Goal: Information Seeking & Learning: Find specific fact

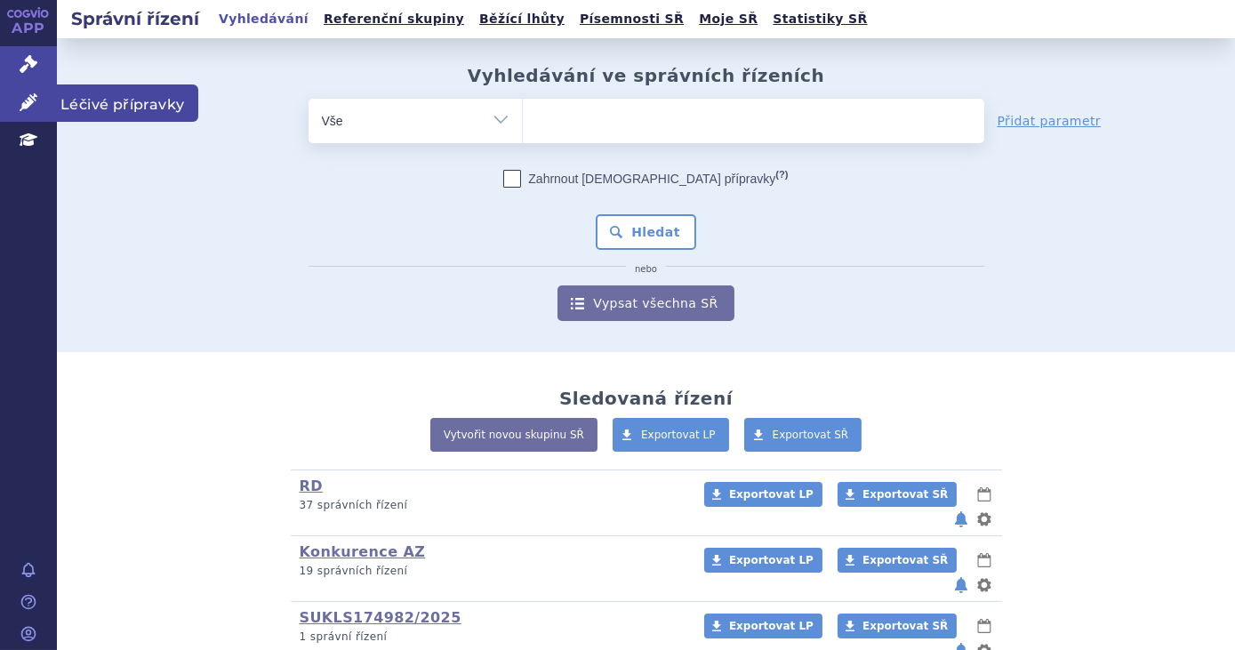
click at [21, 93] on icon at bounding box center [29, 102] width 18 height 18
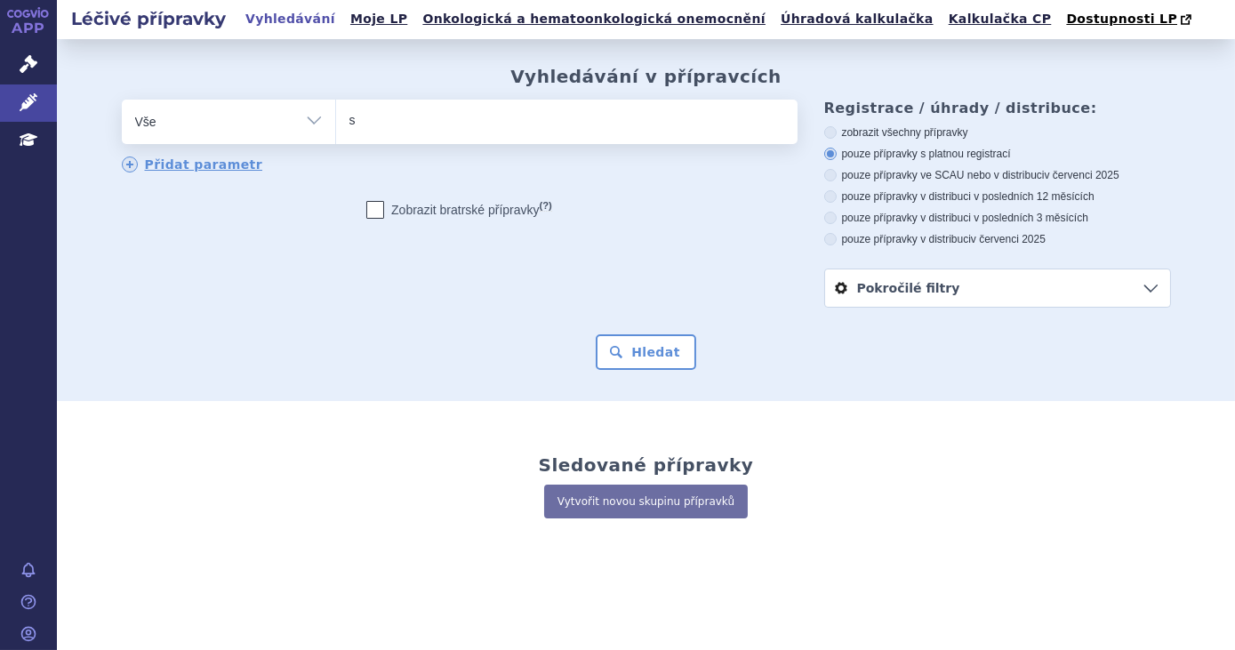
type input "st"
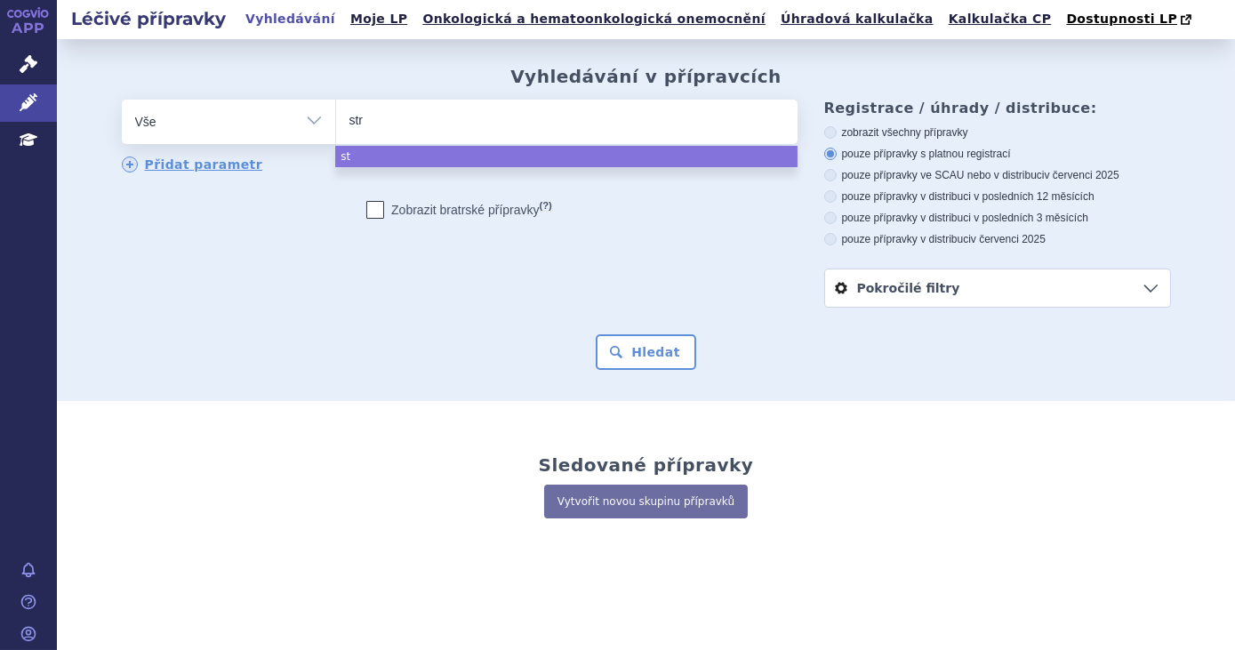
type input "stre"
type input "stren"
type input "strenq"
type input "strens"
type input "strensiq"
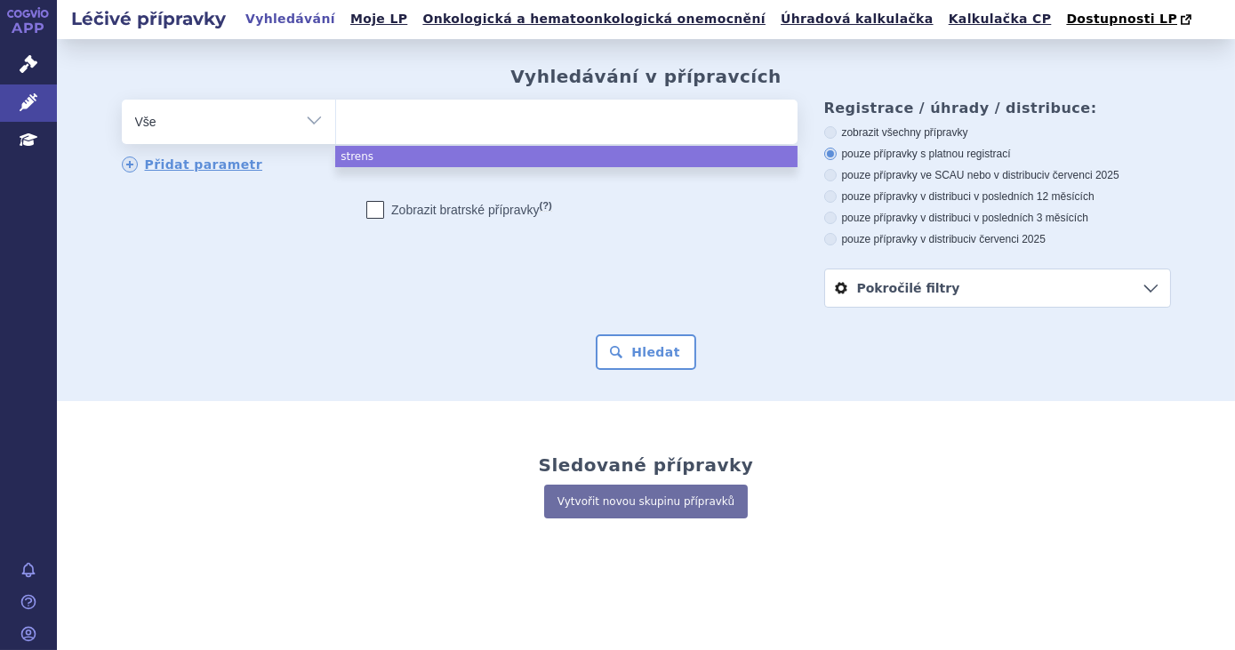
select select "strensiq"
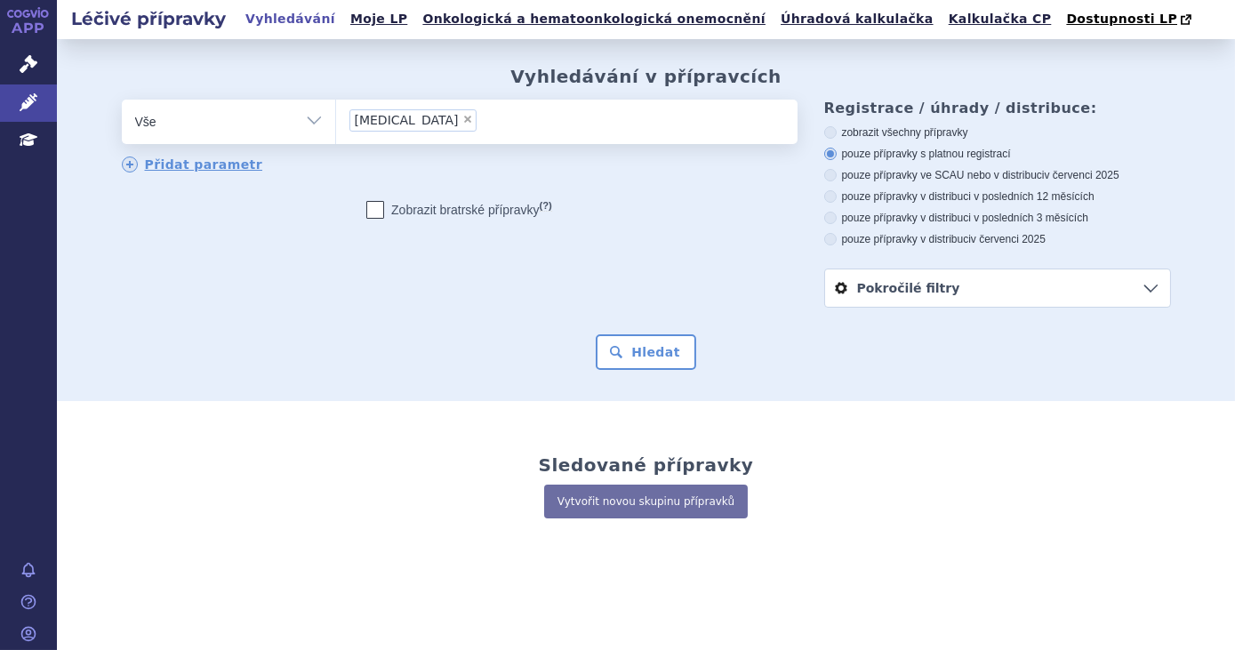
click at [664, 331] on form "odstranit Vše Přípravek/SUKL kód MAH VPOIS ATC/Aktivní látka strensiq" at bounding box center [646, 235] width 1049 height 270
click at [666, 365] on button "Hledat" at bounding box center [646, 352] width 100 height 36
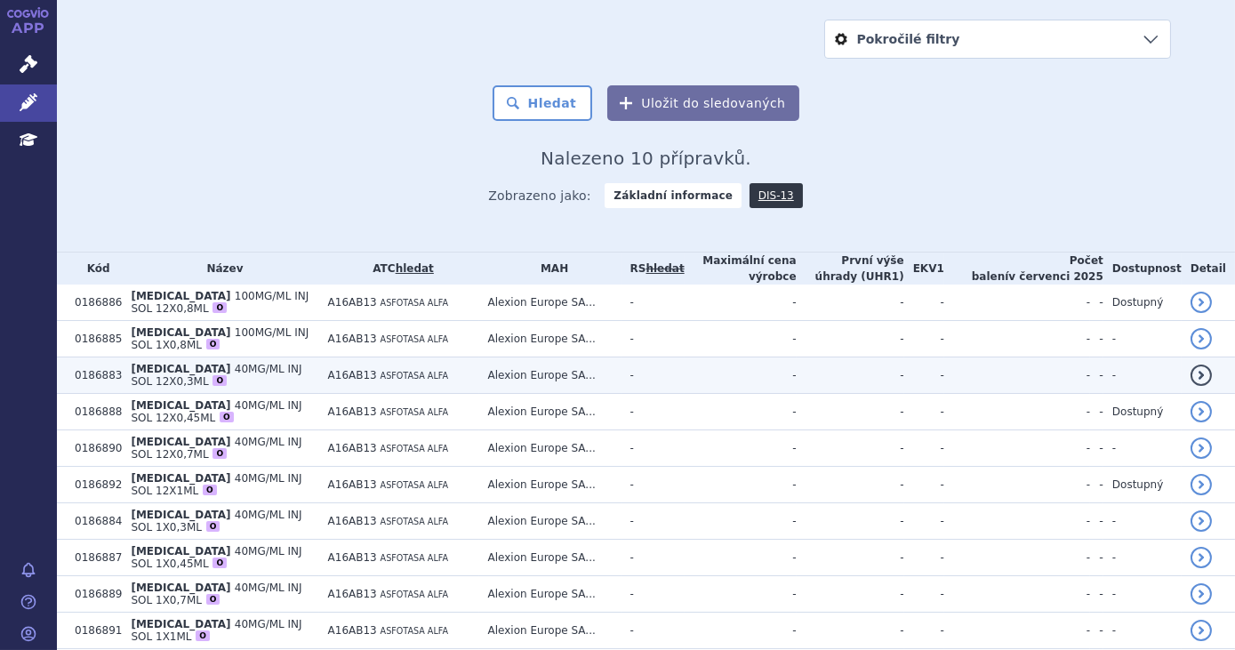
scroll to position [314, 0]
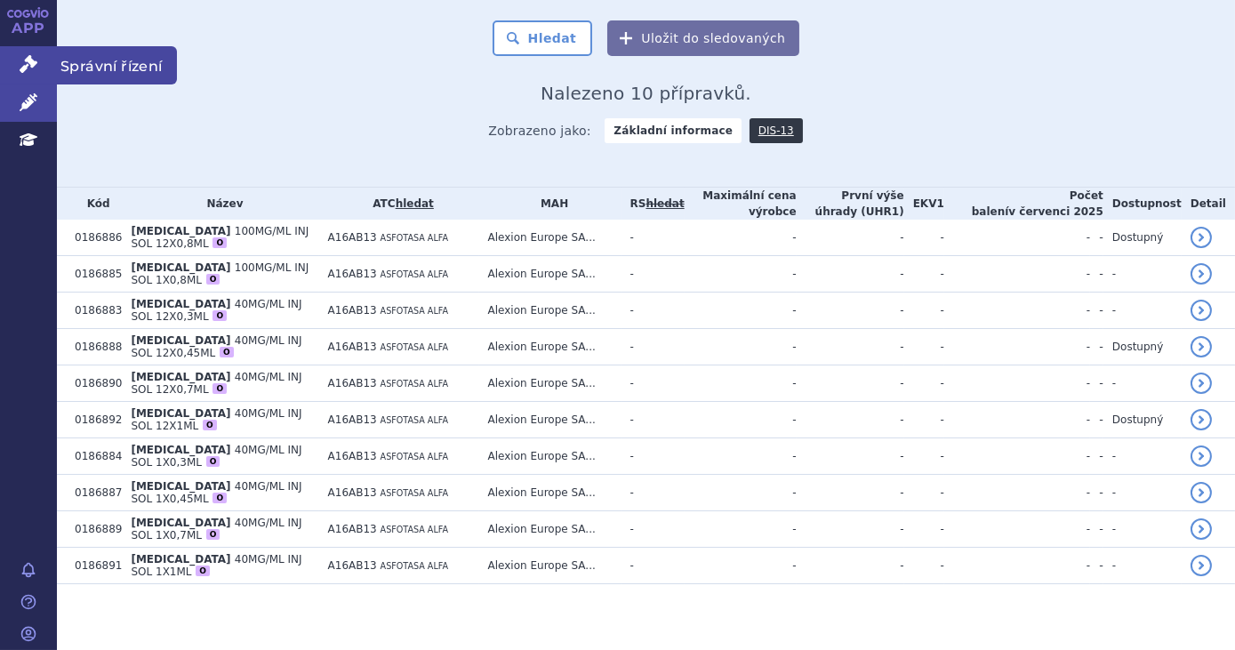
click at [43, 60] on link "Správní řízení" at bounding box center [28, 64] width 57 height 37
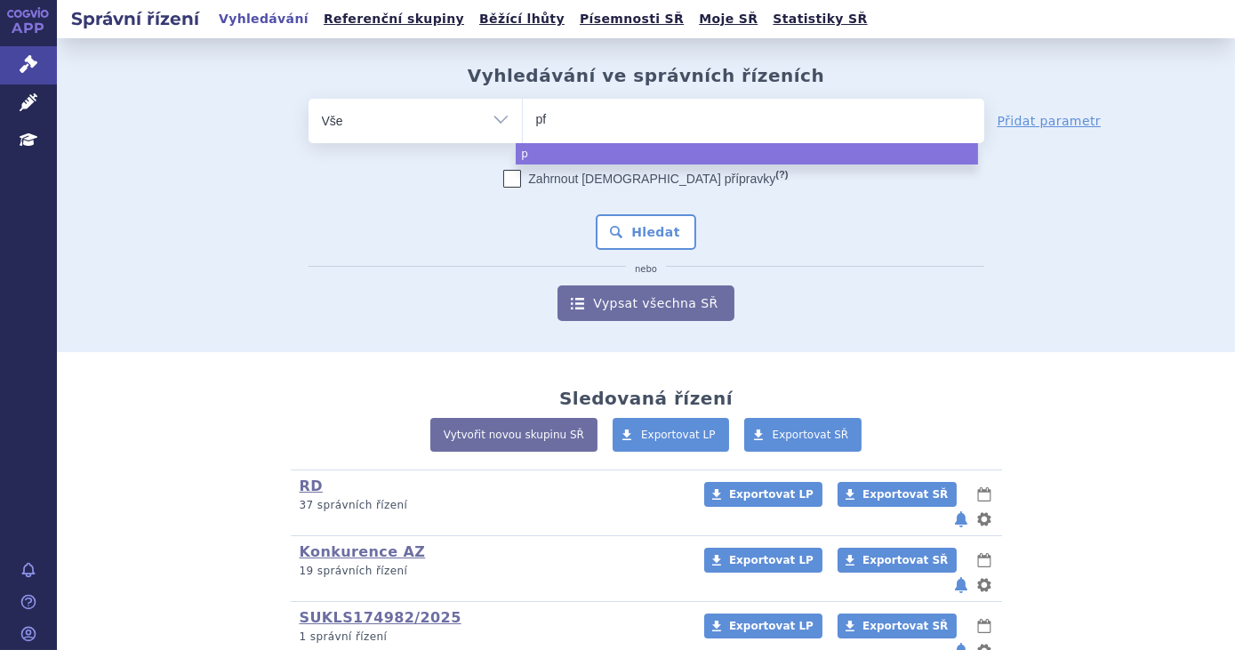
type input "pfi"
type input "pfizer"
select select "pfizer"
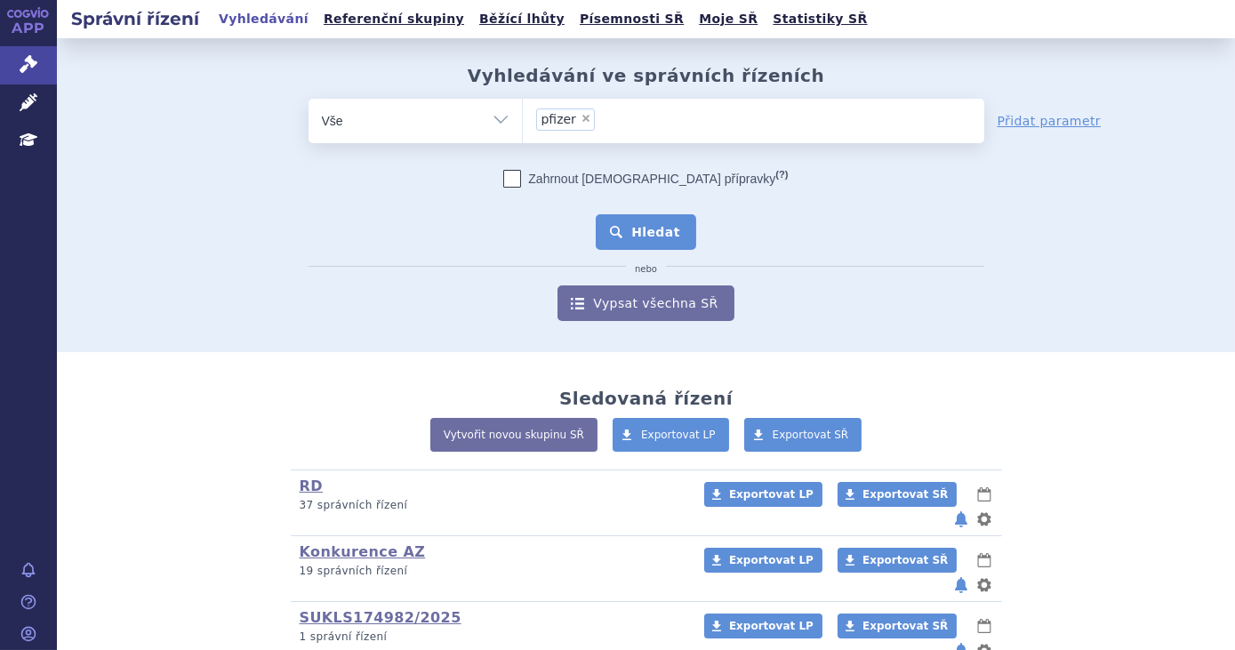
click at [661, 247] on button "Hledat" at bounding box center [646, 232] width 100 height 36
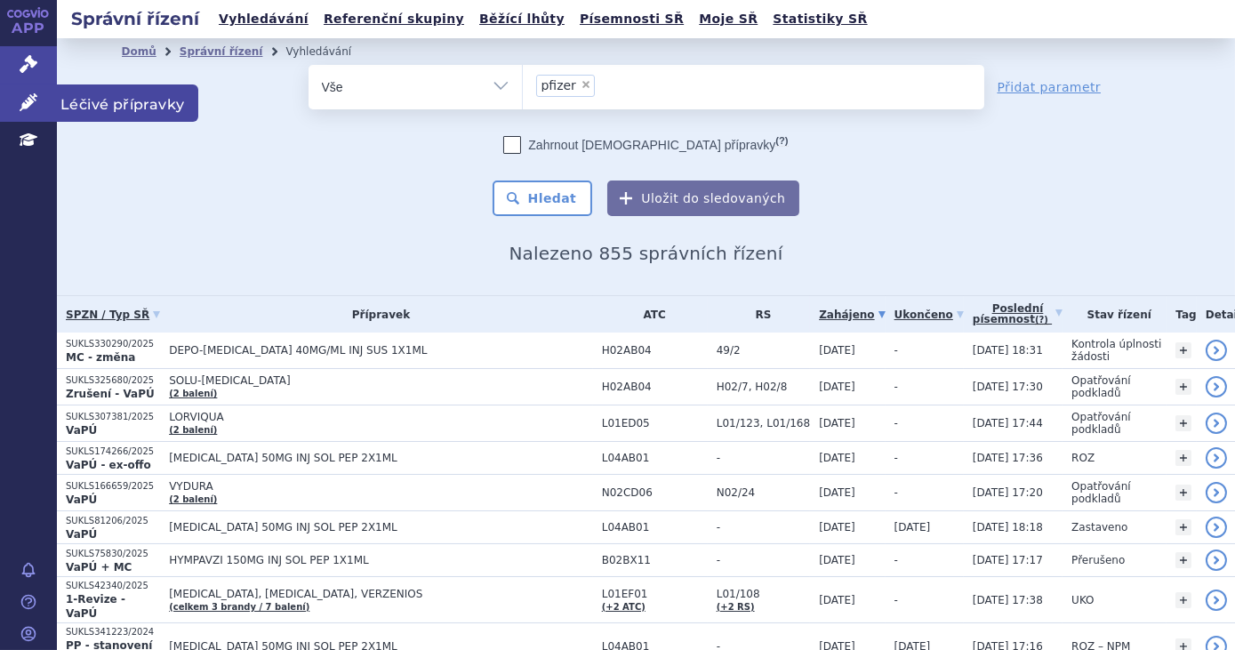
click at [16, 97] on link "Léčivé přípravky" at bounding box center [28, 102] width 57 height 37
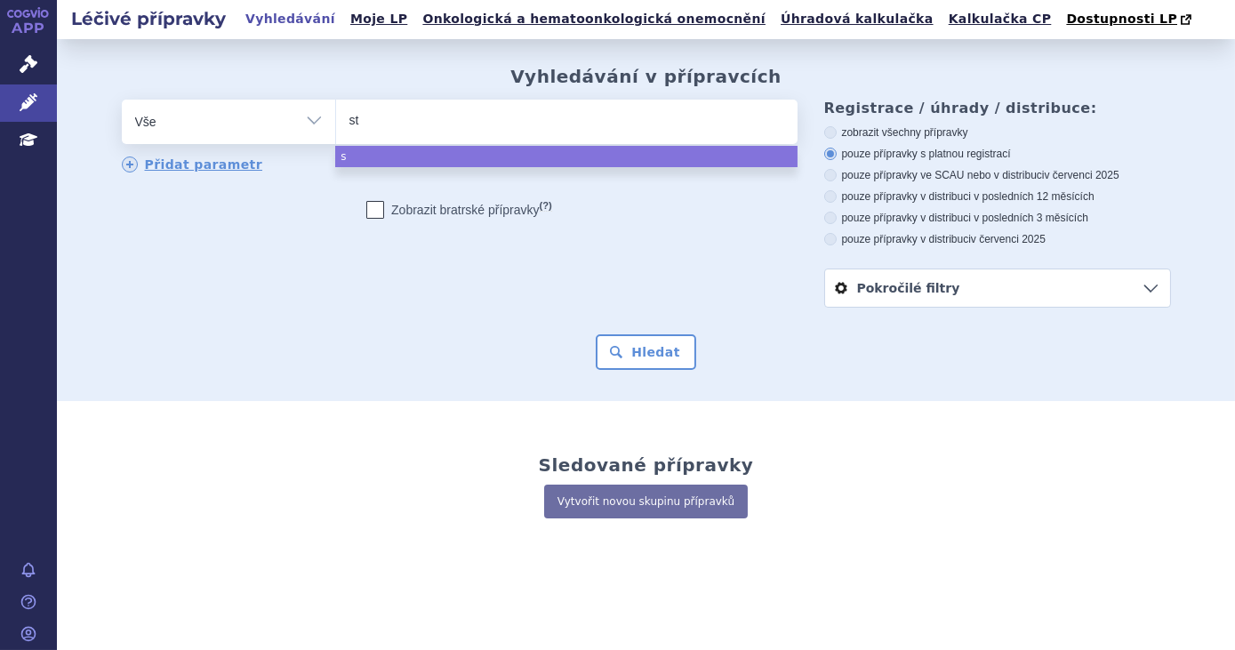
type input "str"
type input "stren"
type input "strensi"
type input "[MEDICAL_DATA]"
select select "[MEDICAL_DATA]"
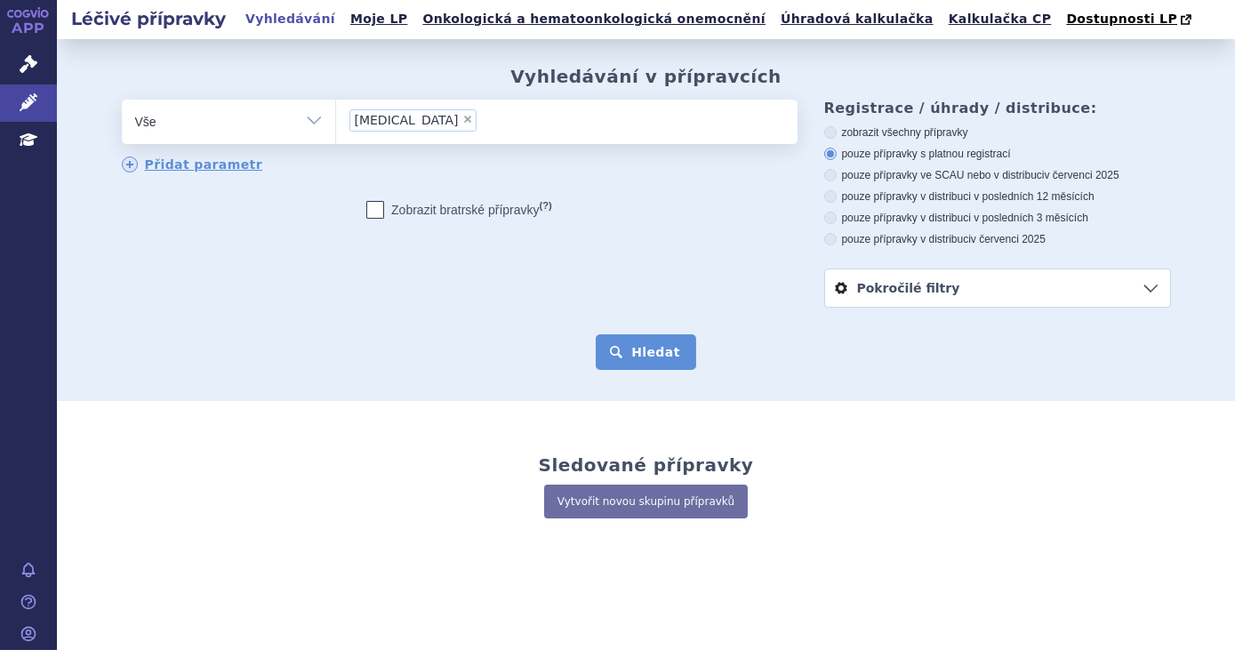
click at [636, 345] on button "Hledat" at bounding box center [646, 352] width 100 height 36
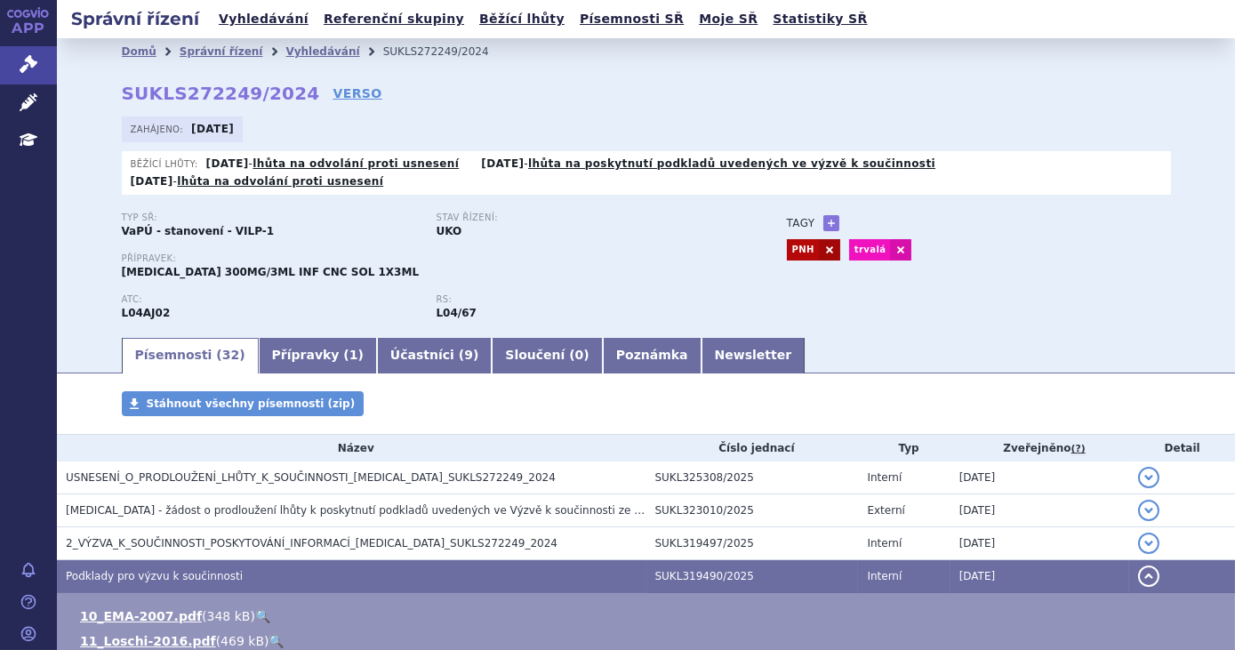
scroll to position [303, 0]
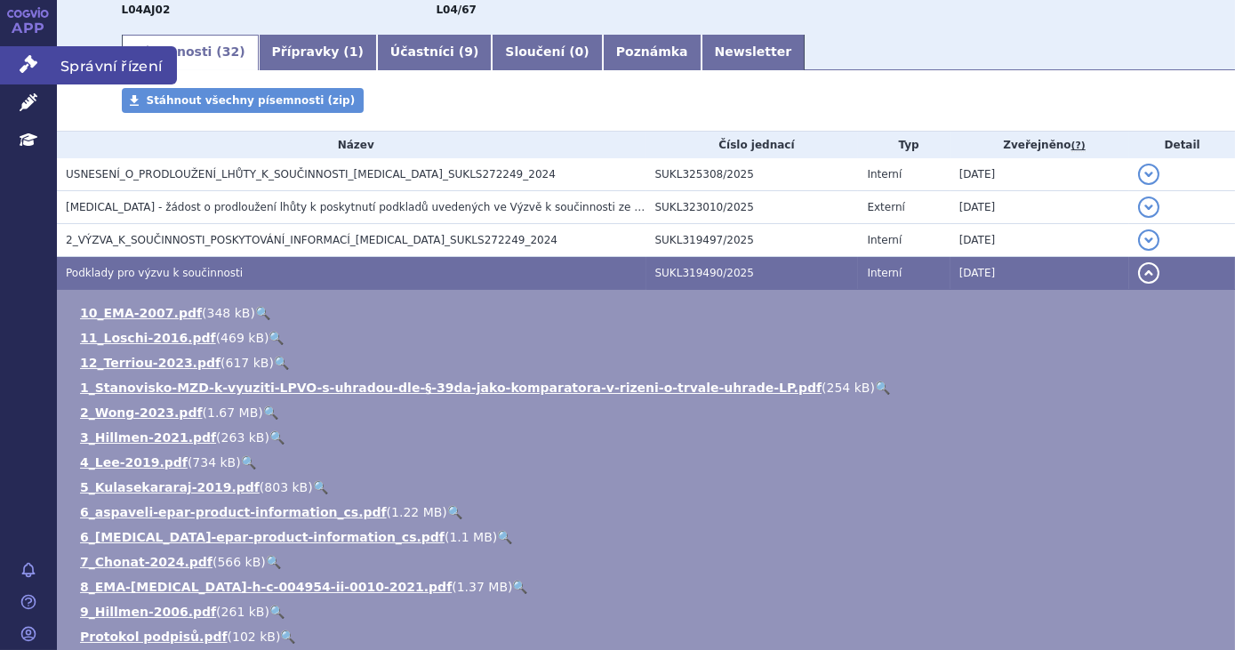
click at [33, 66] on icon at bounding box center [29, 64] width 18 height 18
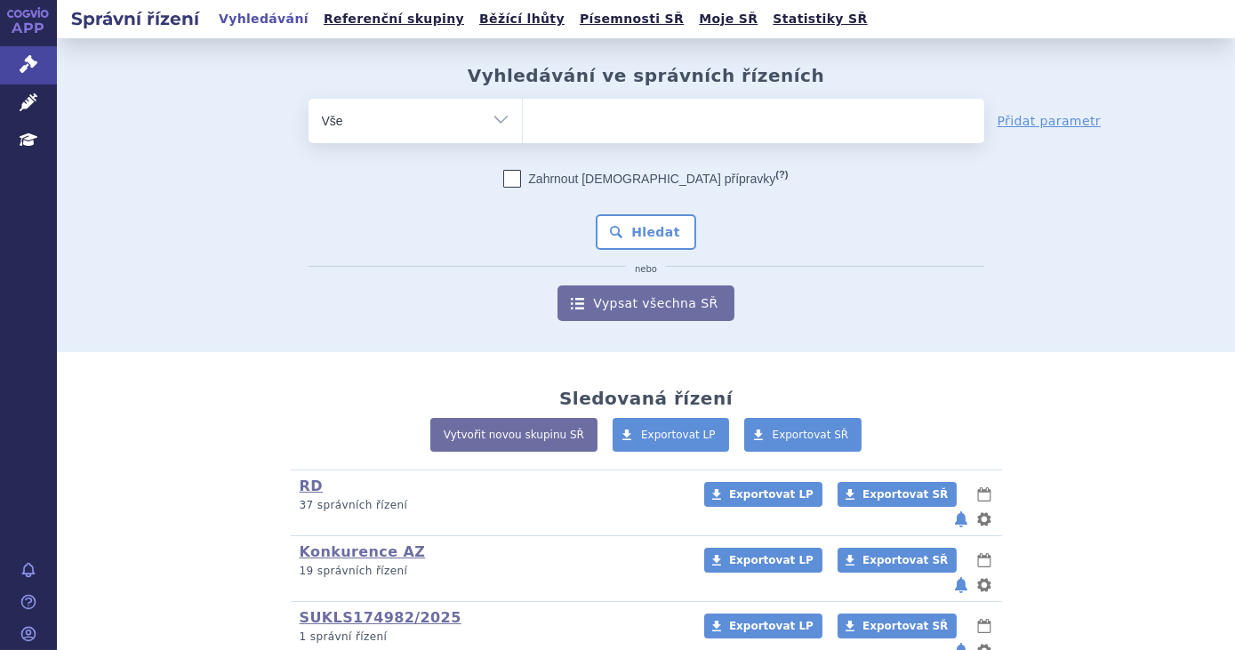
click at [1117, 216] on div "odstranit Vše Spisová značka Typ SŘ" at bounding box center [646, 210] width 1049 height 222
click at [542, 119] on ul at bounding box center [753, 117] width 461 height 37
click at [523, 119] on select at bounding box center [522, 120] width 1 height 44
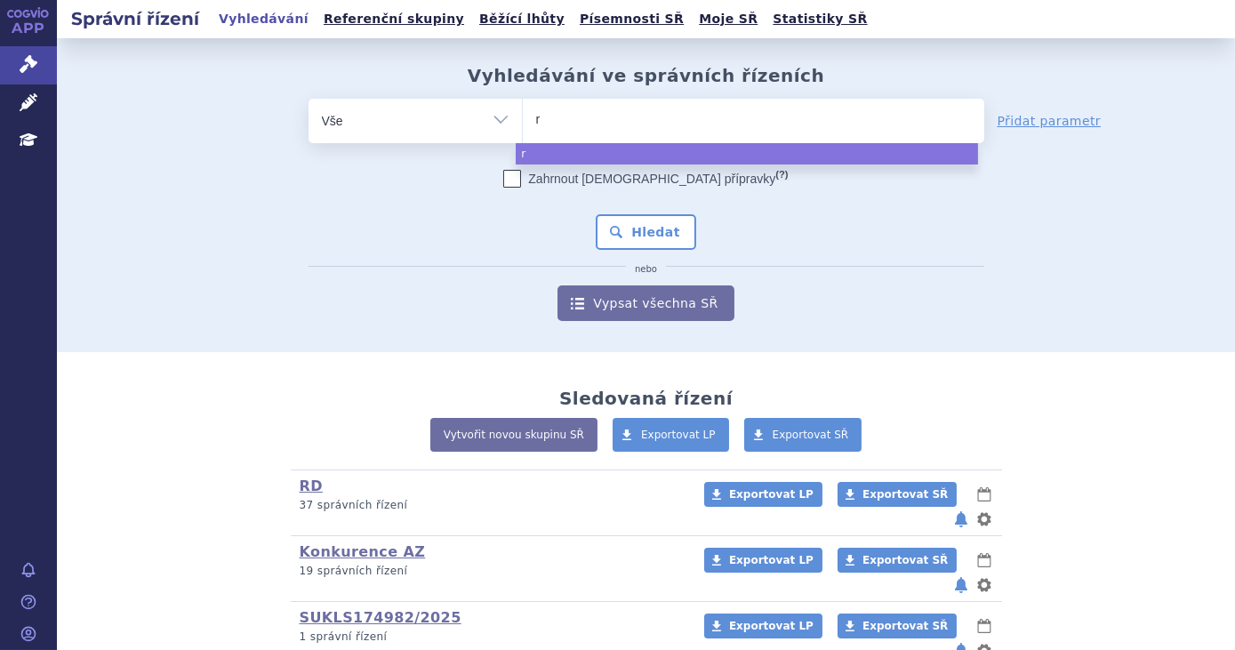
type input "ry"
type input "rys"
type input "ryst"
type input "rystig"
type input "rystigg"
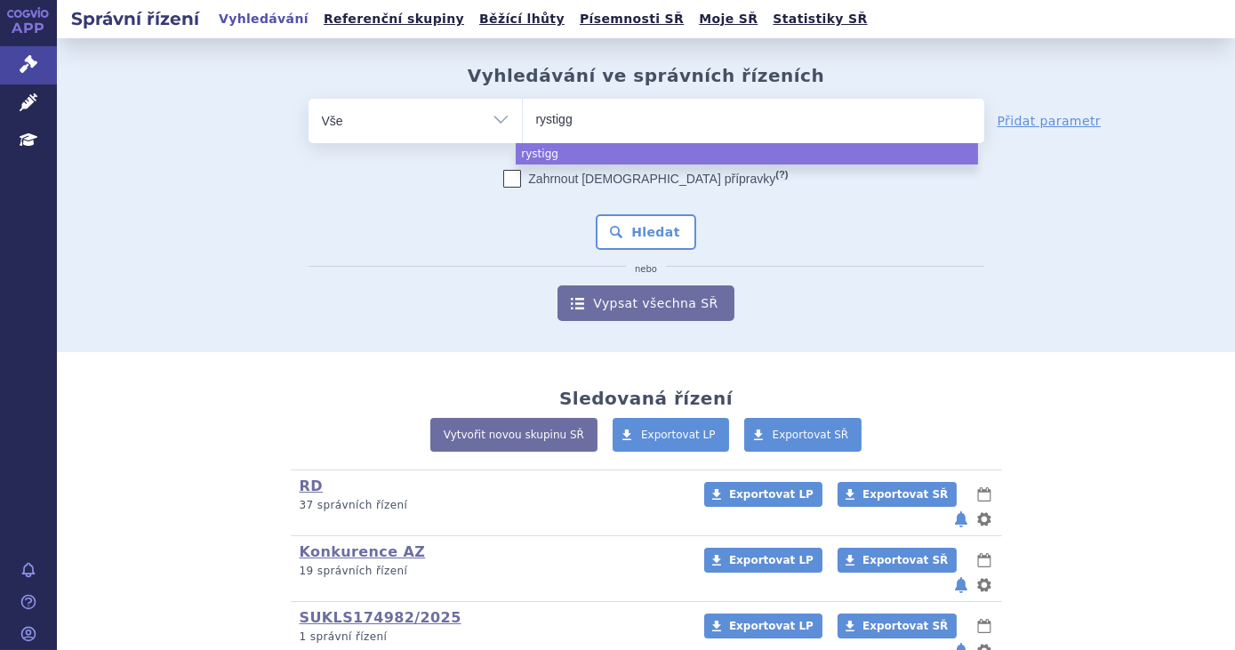
type input "rystiggo"
select select "rystiggo"
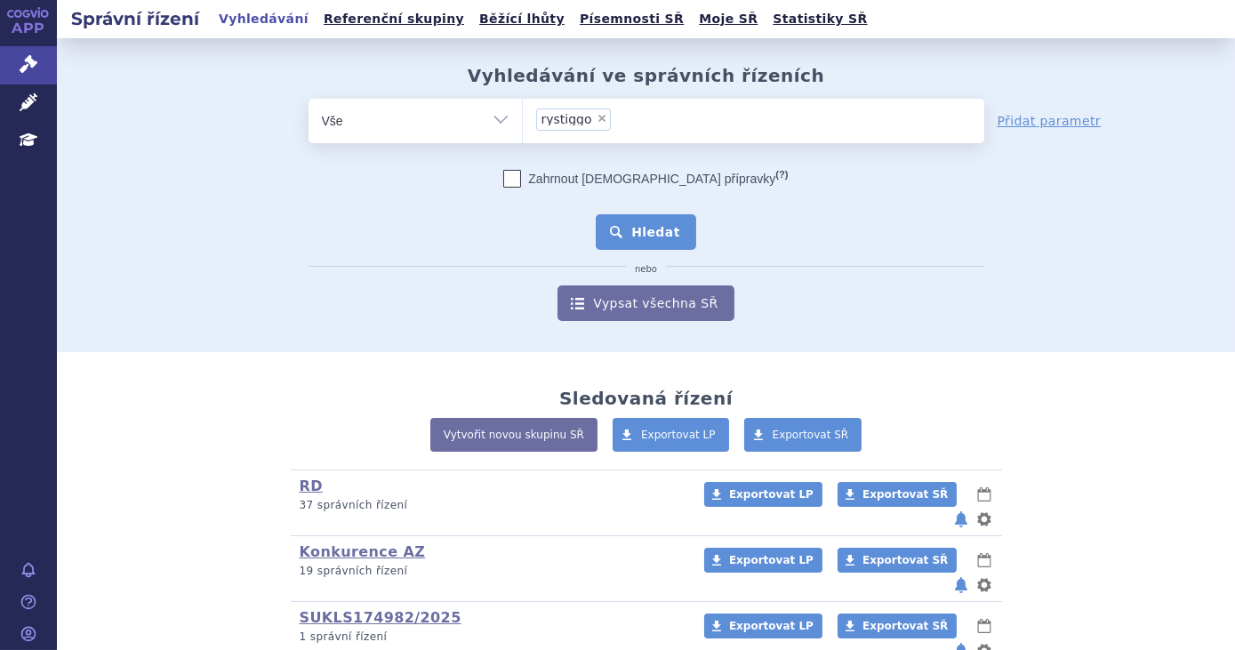
click at [640, 232] on button "Hledat" at bounding box center [646, 232] width 100 height 36
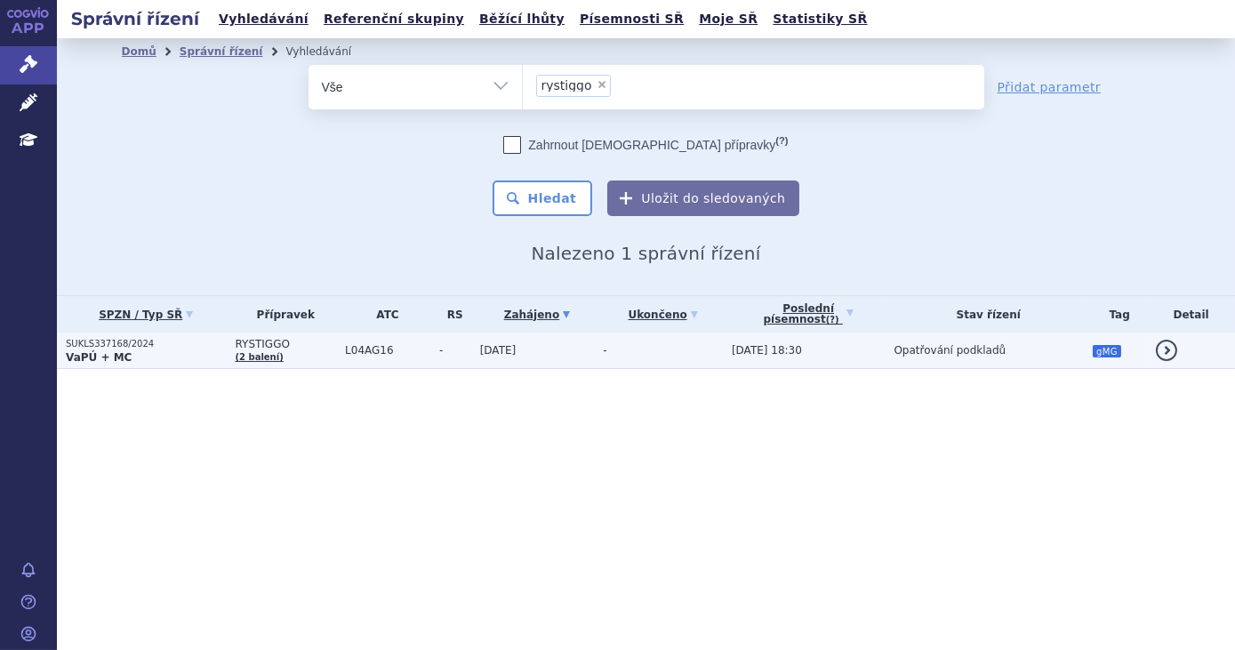
click at [641, 356] on td "-" at bounding box center [658, 350] width 129 height 36
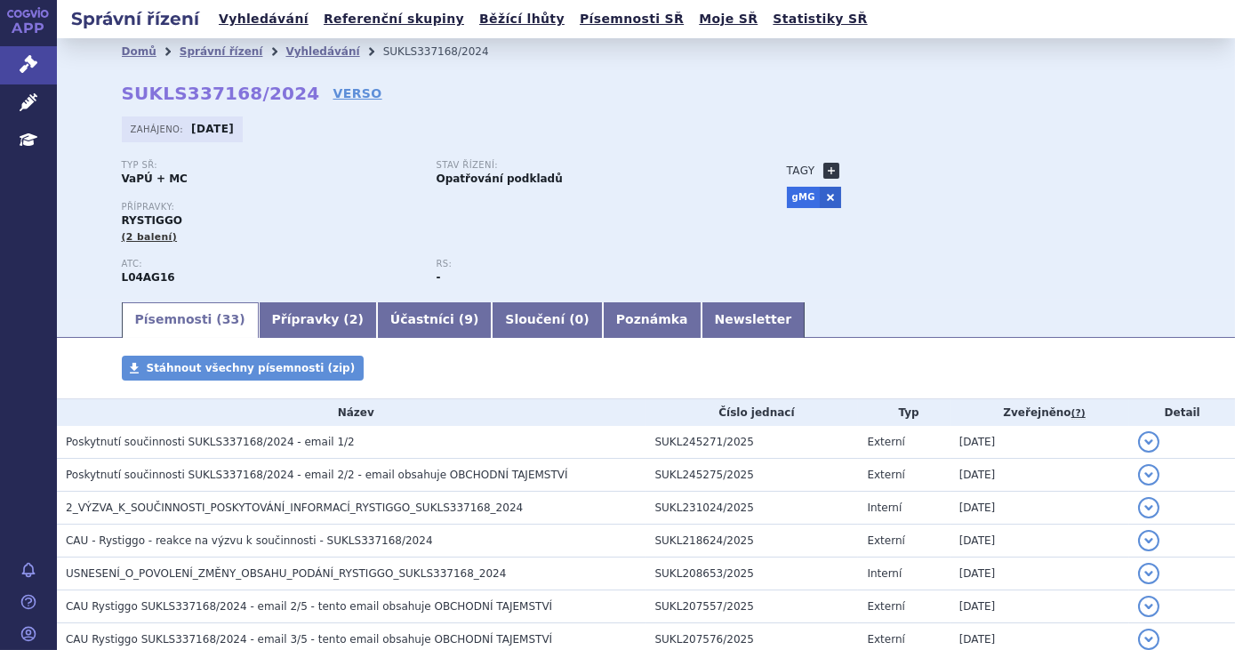
click at [824, 171] on link "+" at bounding box center [831, 171] width 16 height 16
click at [864, 170] on span at bounding box center [911, 170] width 128 height 23
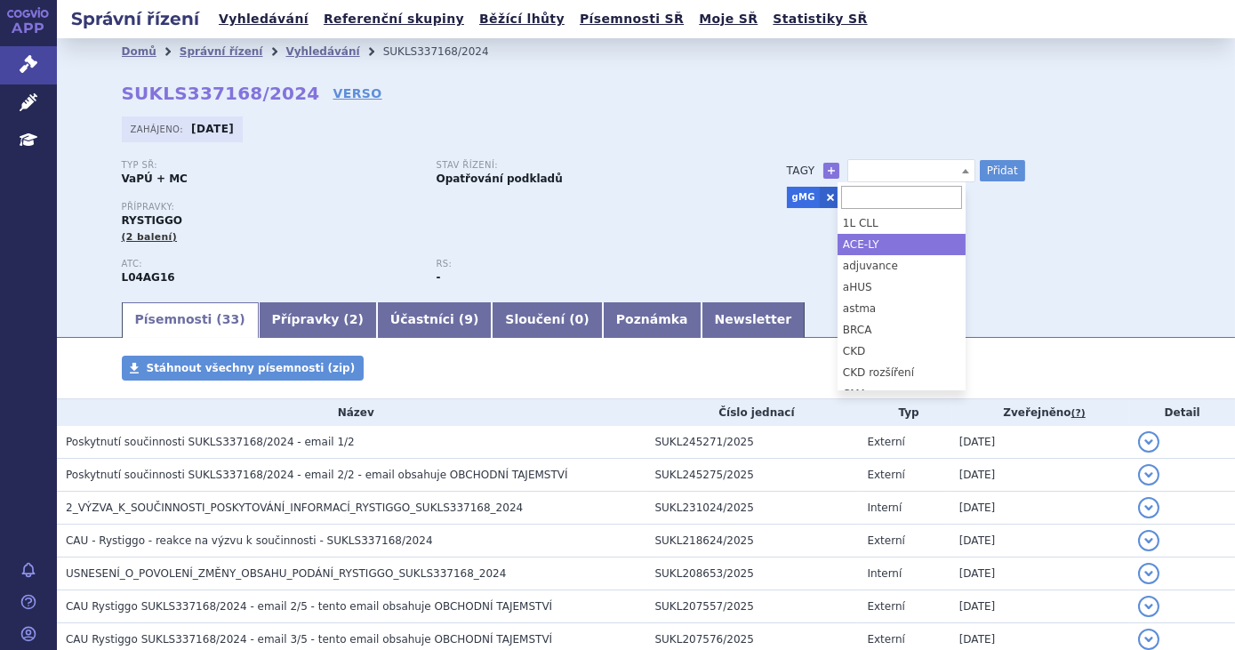
click at [925, 195] on input "search" at bounding box center [901, 197] width 121 height 23
click at [916, 196] on input "search" at bounding box center [901, 197] width 121 height 23
click at [901, 197] on input "search" at bounding box center [901, 197] width 121 height 23
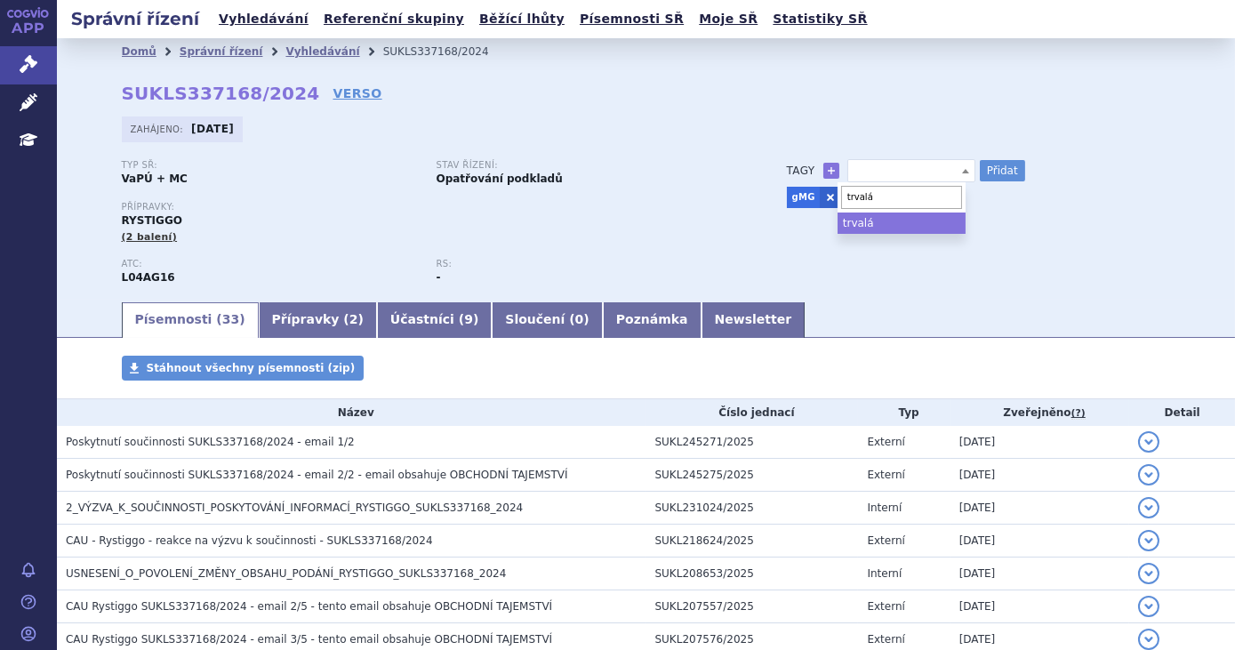
type input "trvalá"
select select "trvalá"
click at [1008, 171] on button "Přidat" at bounding box center [1002, 170] width 45 height 21
select select
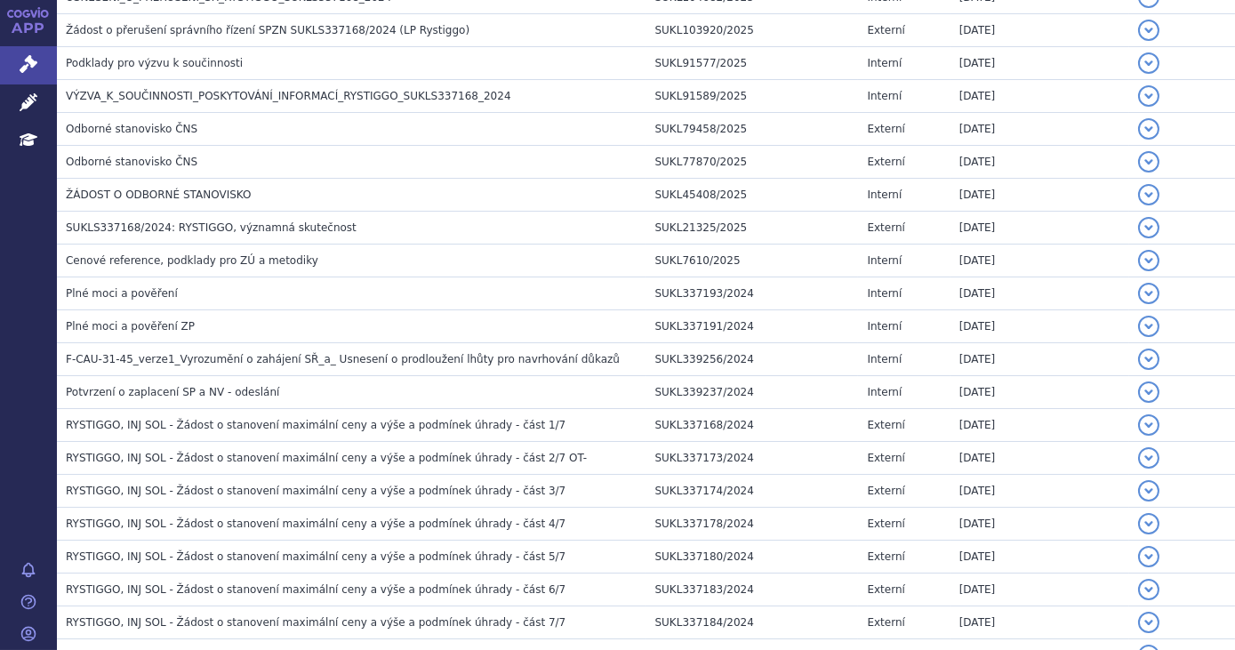
scroll to position [912, 0]
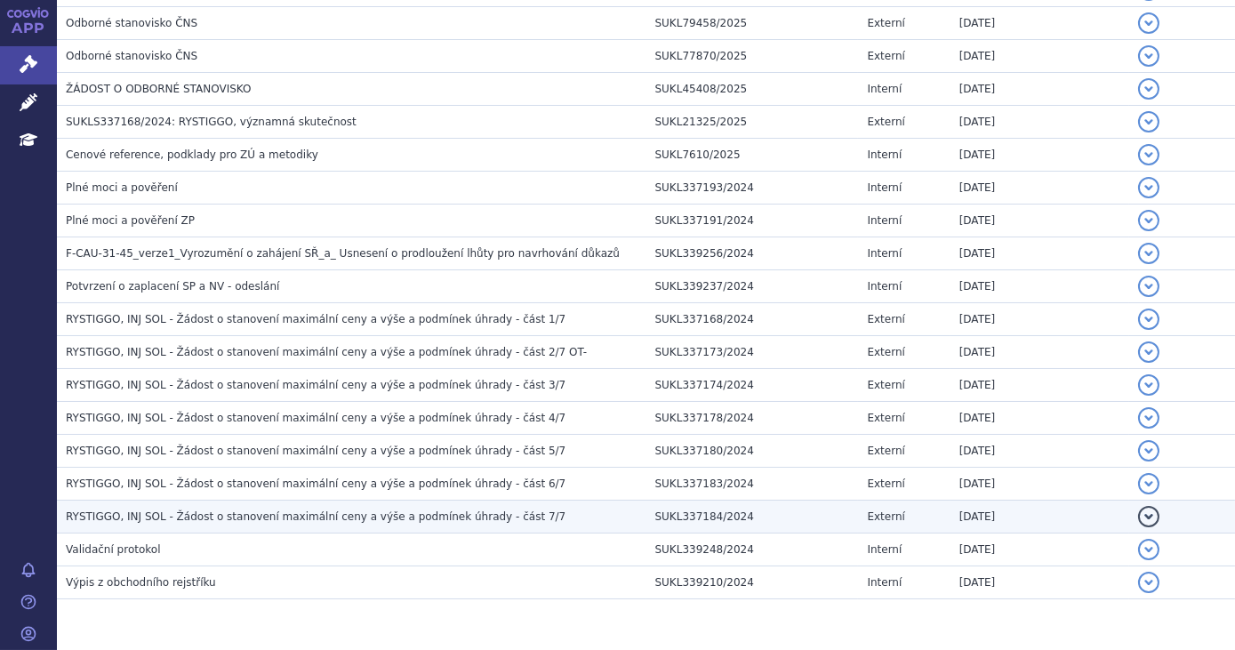
click at [491, 510] on span "RYSTIGGO, INJ SOL - Žádost o stanovení maximální ceny a výše a podmínek úhrady …" at bounding box center [316, 516] width 500 height 12
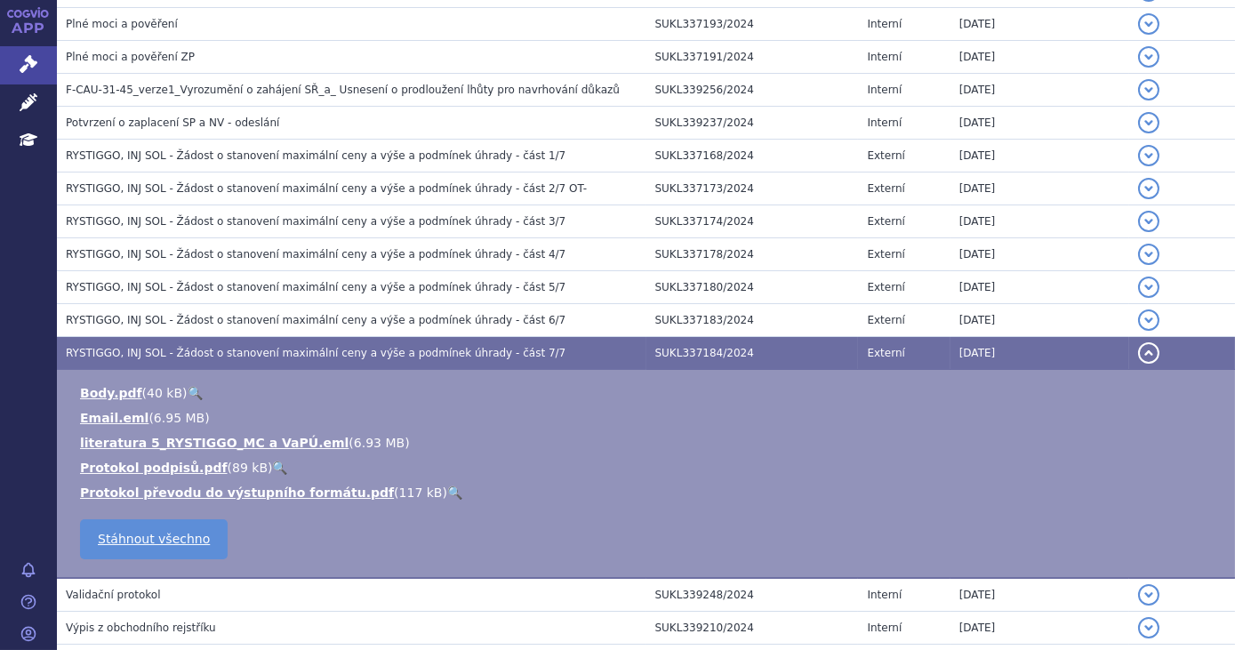
scroll to position [1076, 0]
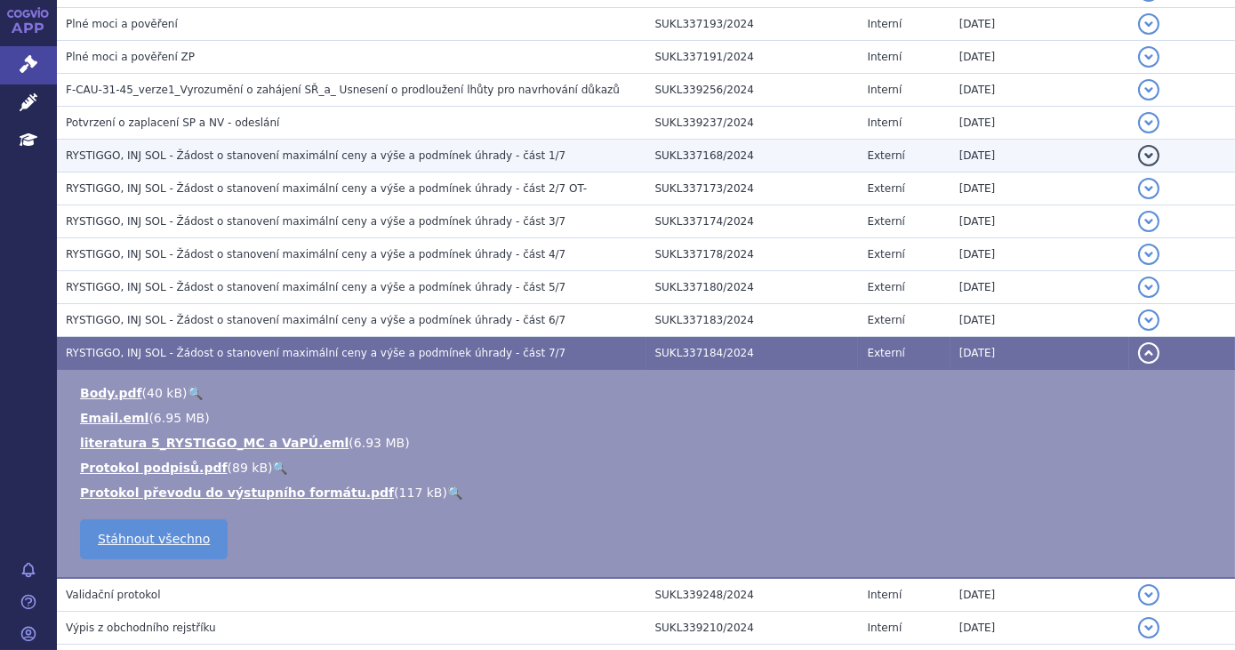
click at [488, 154] on span "RYSTIGGO, INJ SOL - Žádost o stanovení maximální ceny a výše a podmínek úhrady …" at bounding box center [316, 155] width 500 height 12
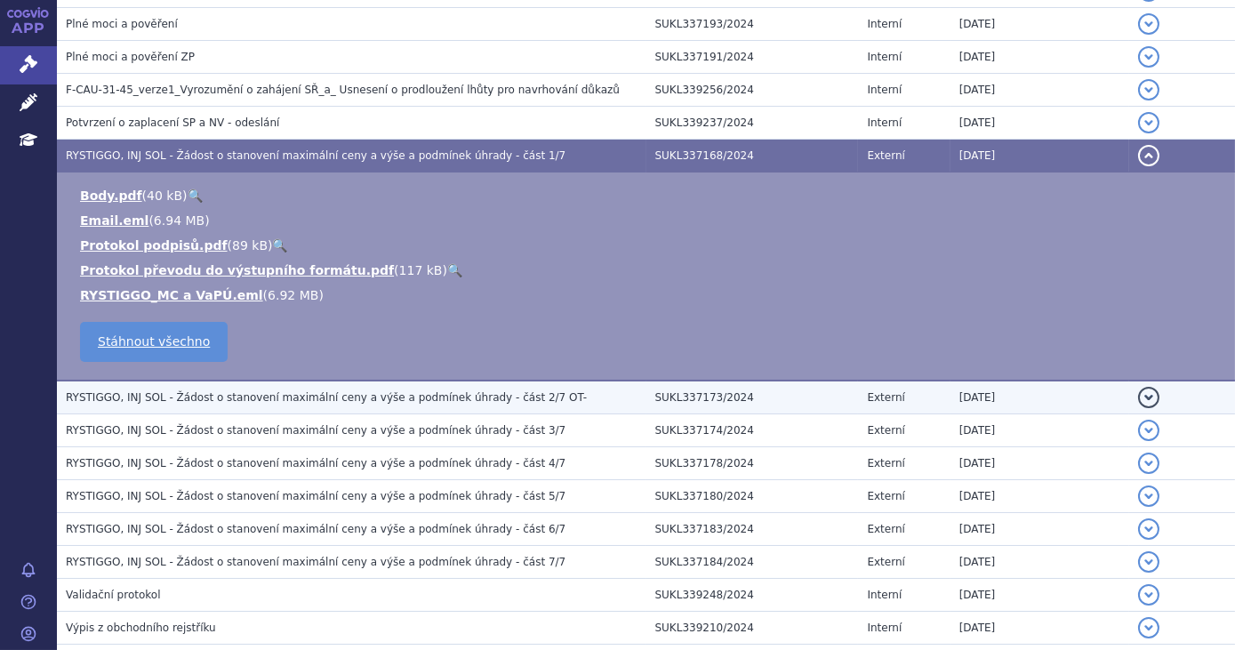
click at [526, 391] on h3 "RYSTIGGO, INJ SOL - Žádost o stanovení maximální ceny a výše a podmínek úhrady …" at bounding box center [356, 398] width 581 height 18
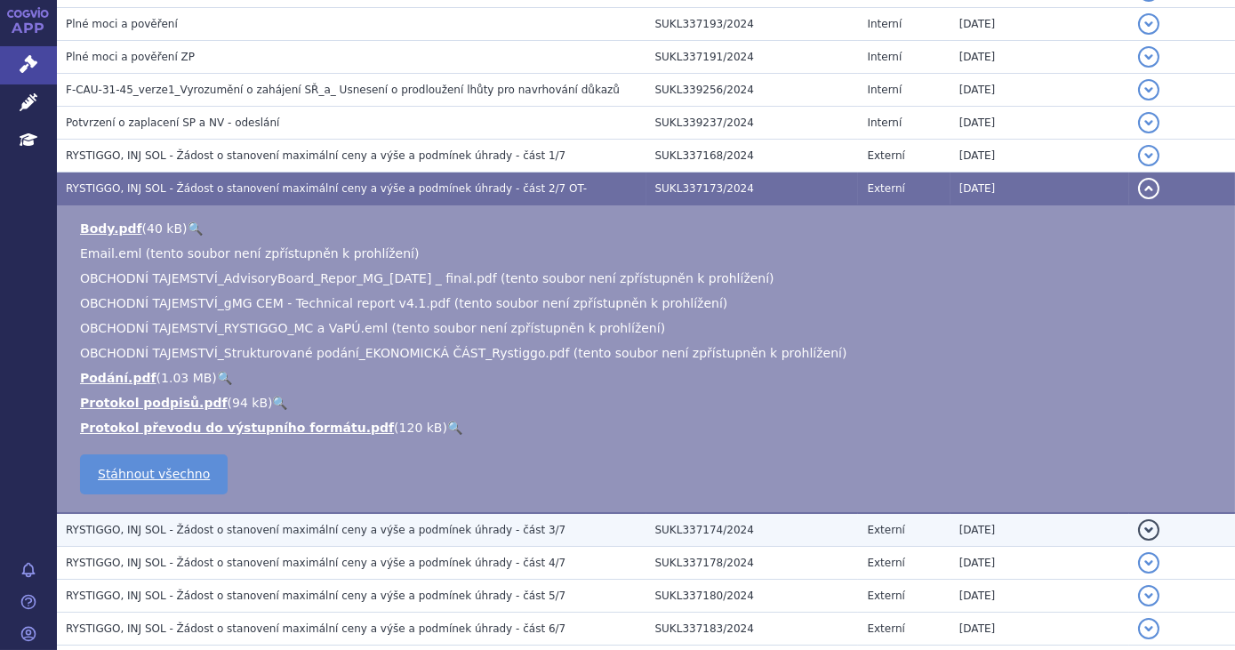
click at [526, 521] on h3 "RYSTIGGO, INJ SOL - Žádost o stanovení maximální ceny a výše a podmínek úhrady …" at bounding box center [356, 530] width 581 height 18
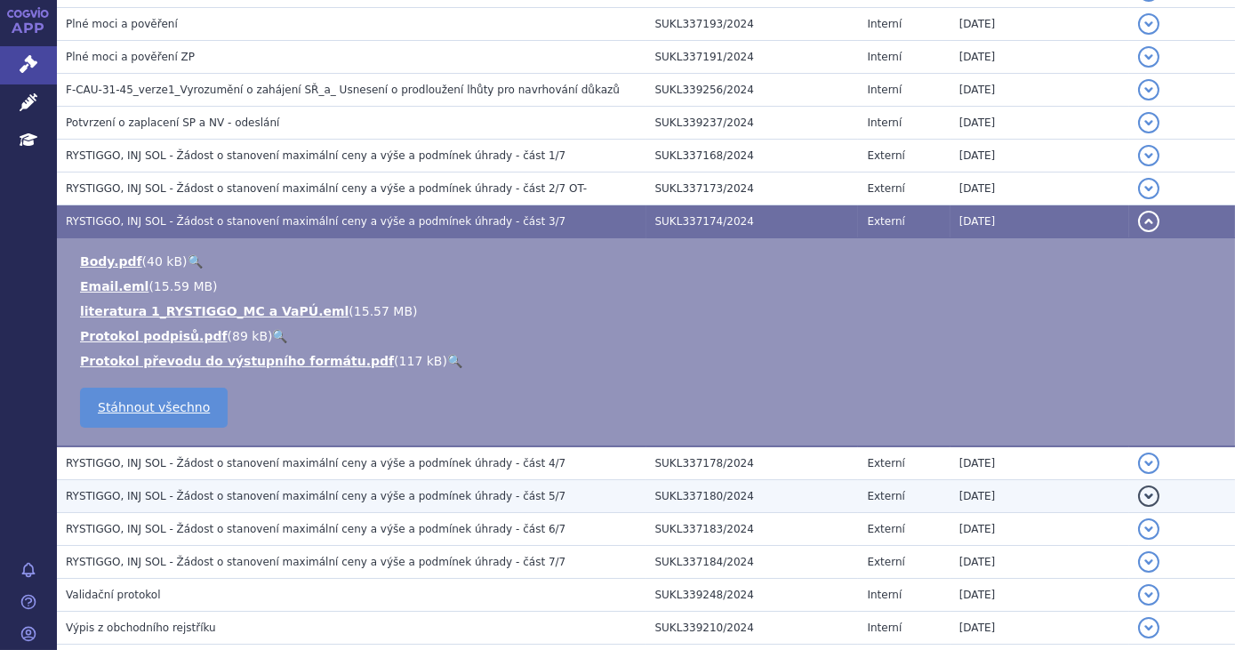
click at [503, 490] on span "RYSTIGGO, INJ SOL - Žádost o stanovení maximální ceny a výše a podmínek úhrady …" at bounding box center [316, 496] width 500 height 12
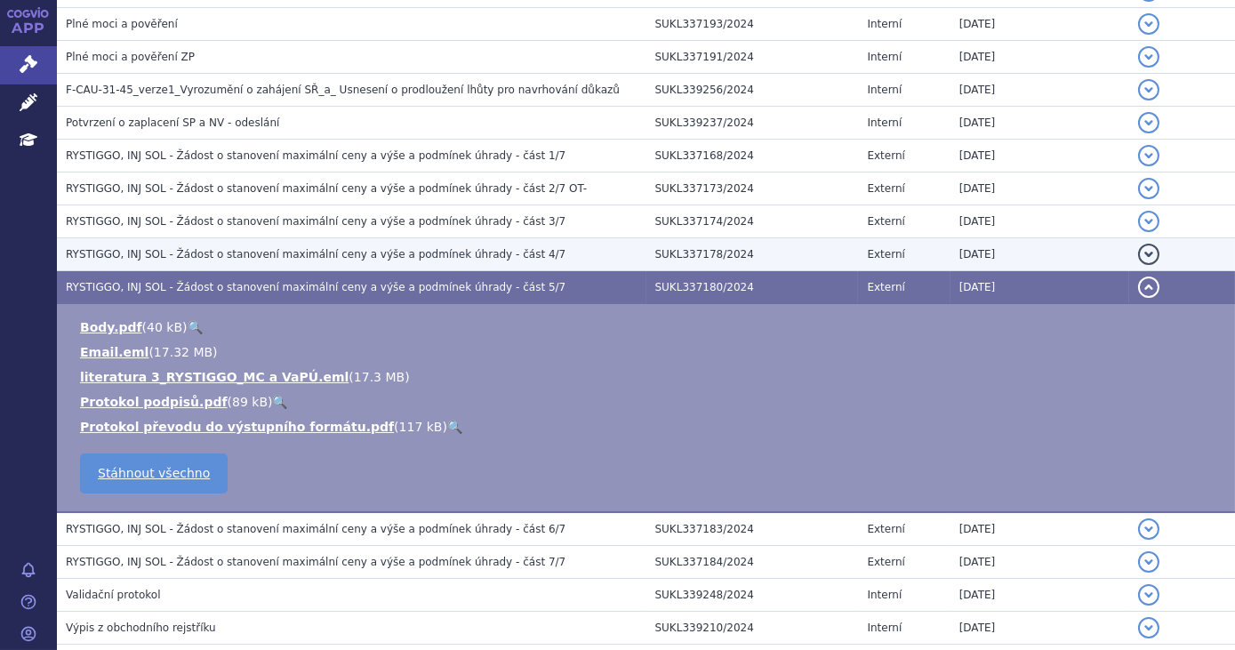
click at [521, 251] on h3 "RYSTIGGO, INJ SOL - Žádost o stanovení maximální ceny a výše a podmínek úhrady …" at bounding box center [356, 254] width 581 height 18
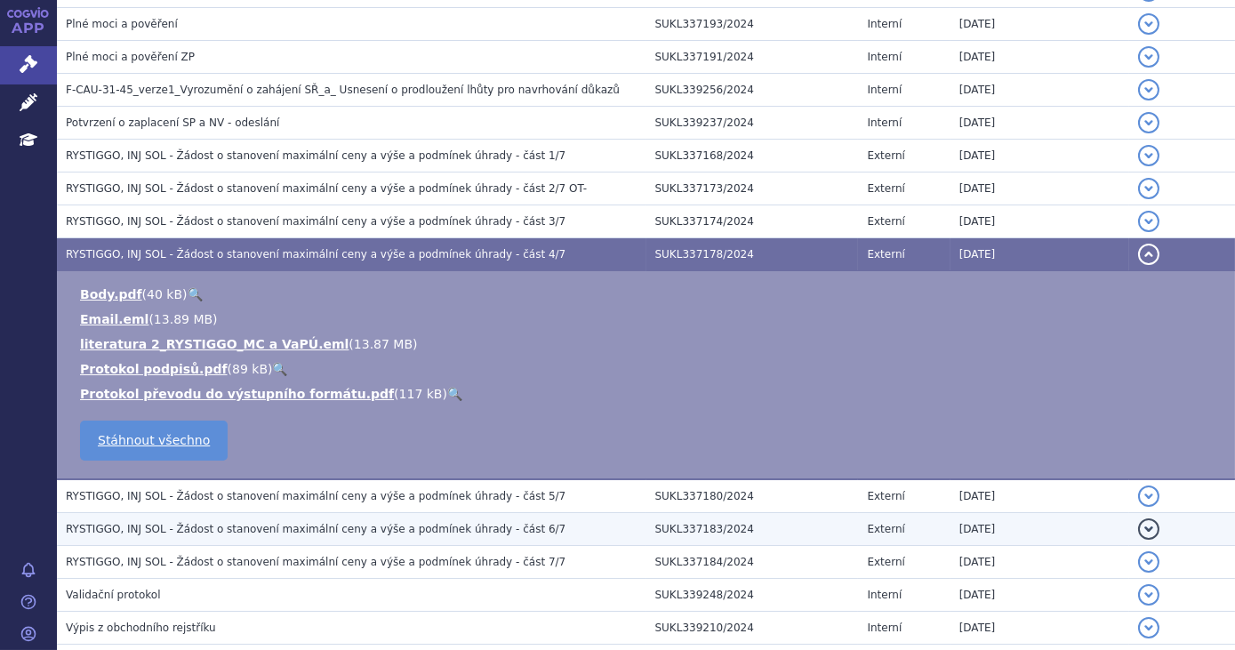
click at [521, 520] on h3 "RYSTIGGO, INJ SOL - Žádost o stanovení maximální ceny a výše a podmínek úhrady …" at bounding box center [356, 529] width 581 height 18
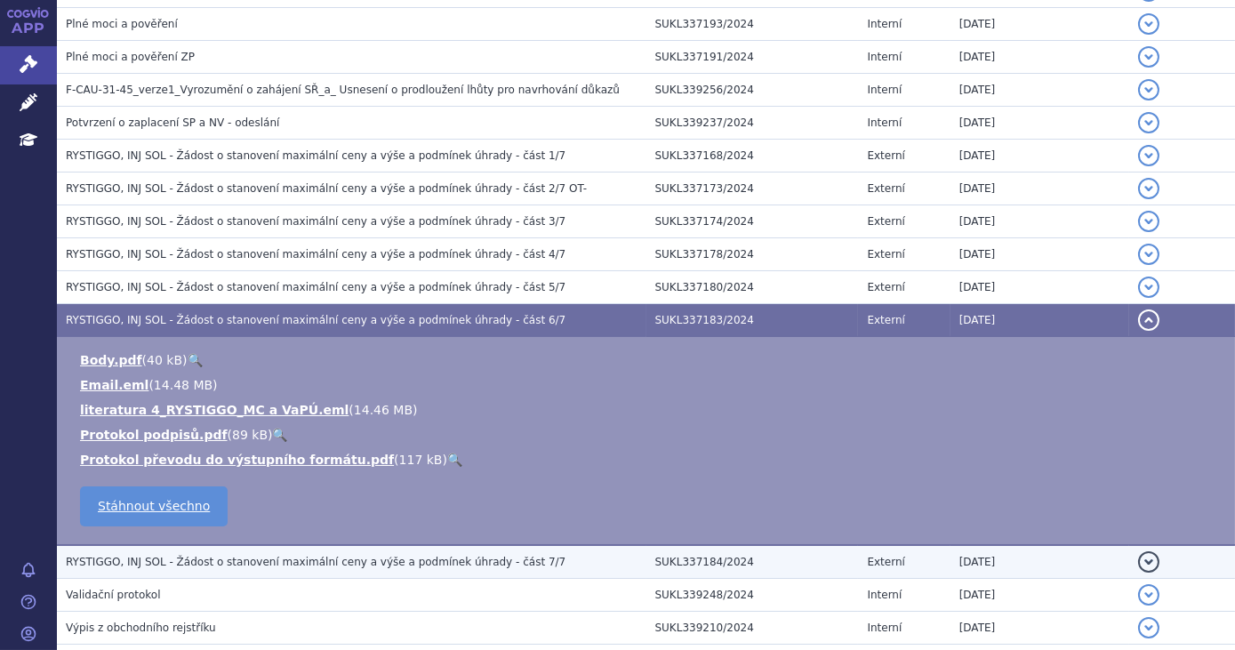
click at [512, 559] on h3 "RYSTIGGO, INJ SOL - Žádost o stanovení maximální ceny a výše a podmínek úhrady …" at bounding box center [356, 562] width 581 height 18
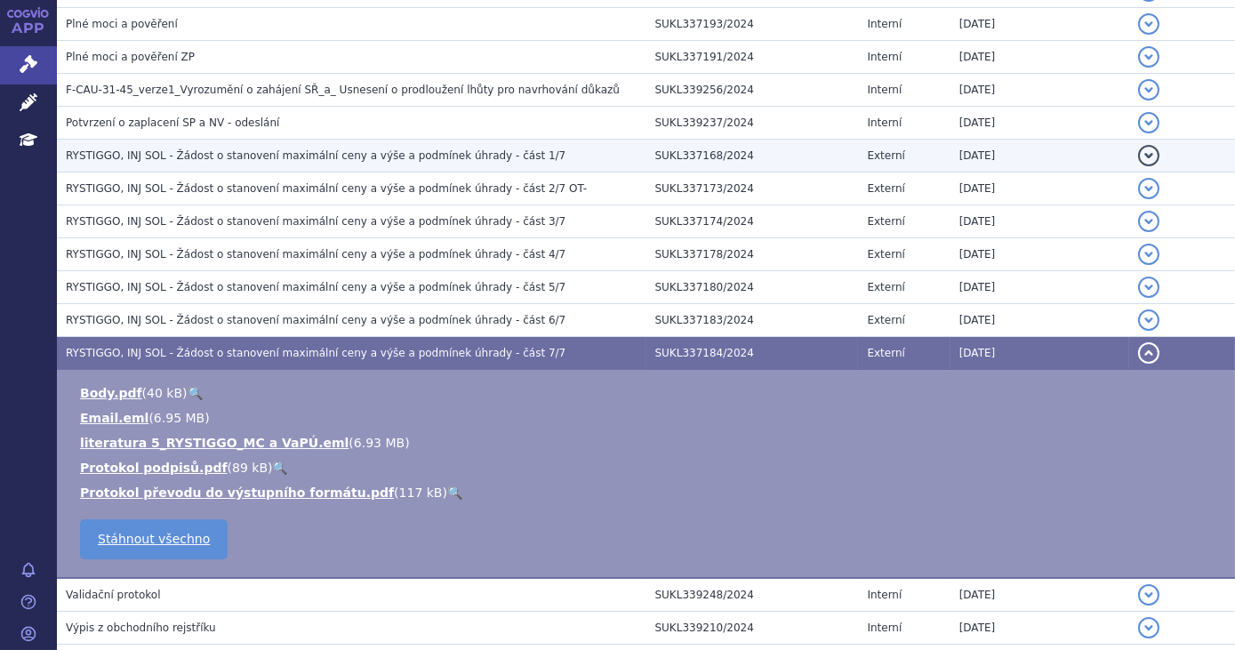
click at [503, 154] on span "RYSTIGGO, INJ SOL - Žádost o stanovení maximální ceny a výše a podmínek úhrady …" at bounding box center [316, 155] width 500 height 12
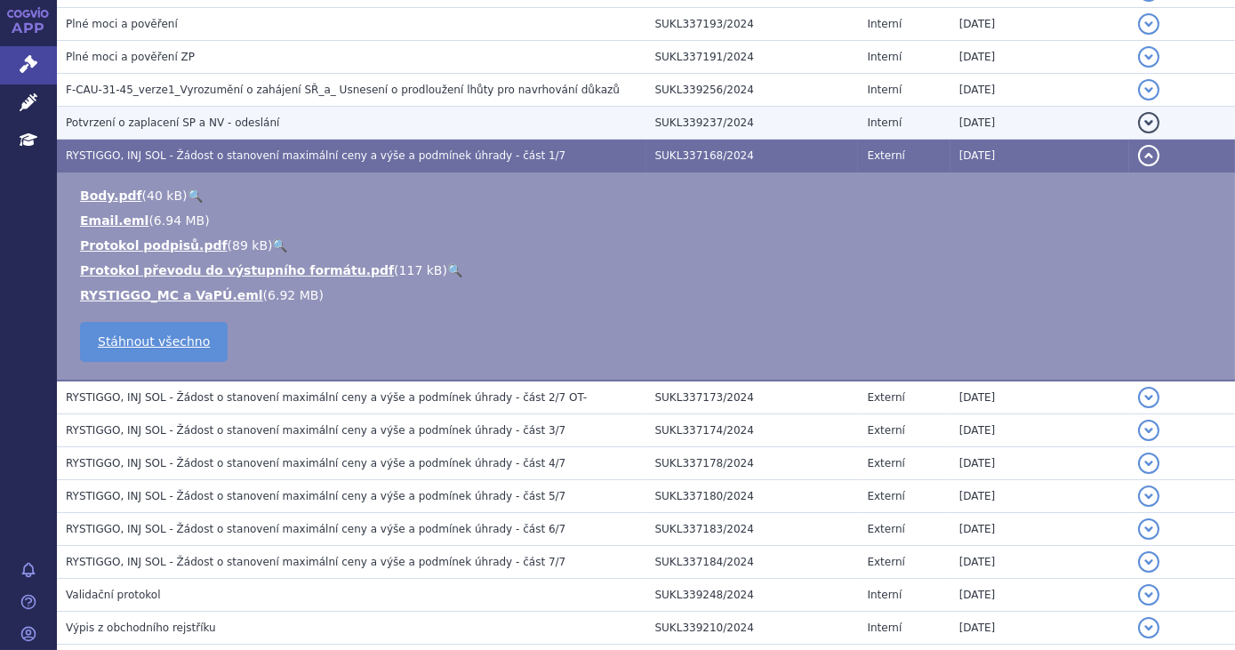
click at [458, 116] on h3 "Potvrzení o zaplacení SP a NV - odeslání" at bounding box center [356, 123] width 581 height 18
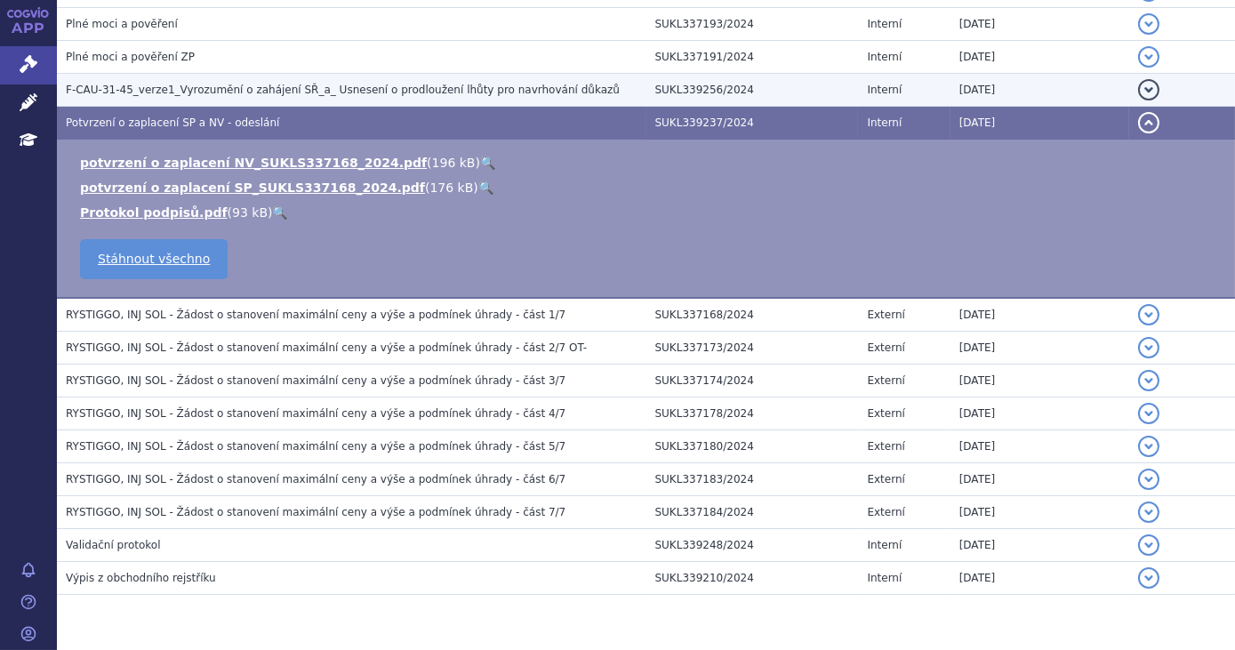
click at [455, 84] on span "F-CAU-31-45_verze1_Vyrozumění o zahájení SŘ_a_ Usnesení o prodloužení lhůty pro…" at bounding box center [343, 90] width 554 height 12
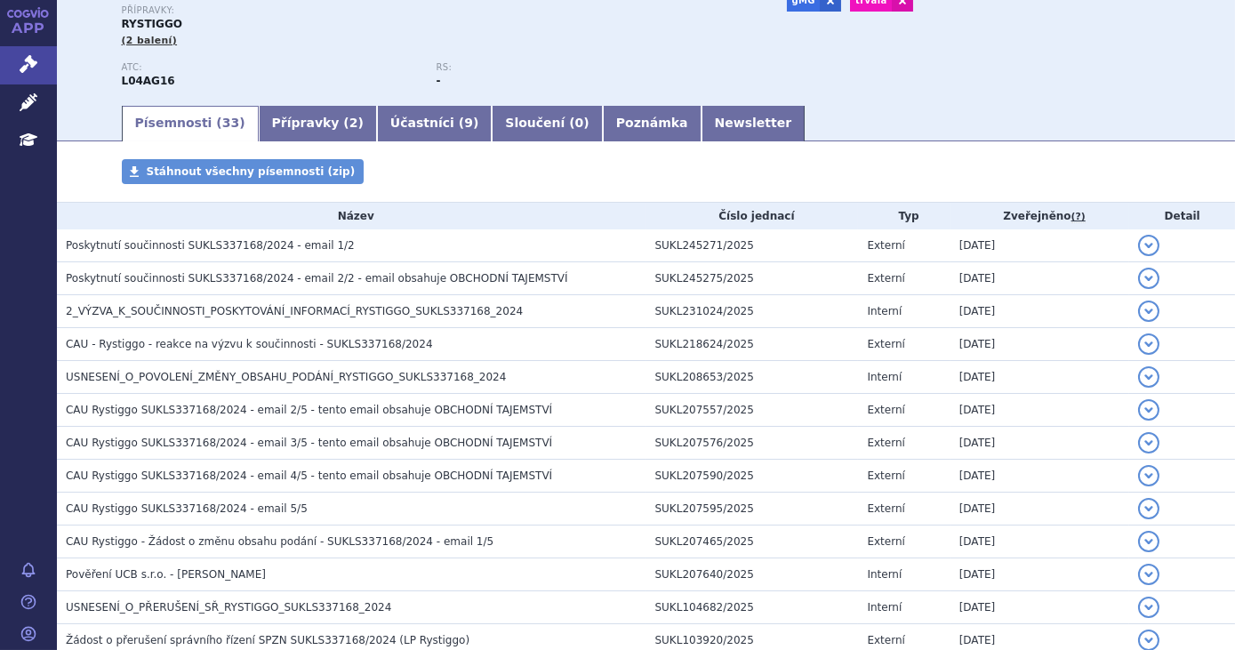
scroll to position [0, 0]
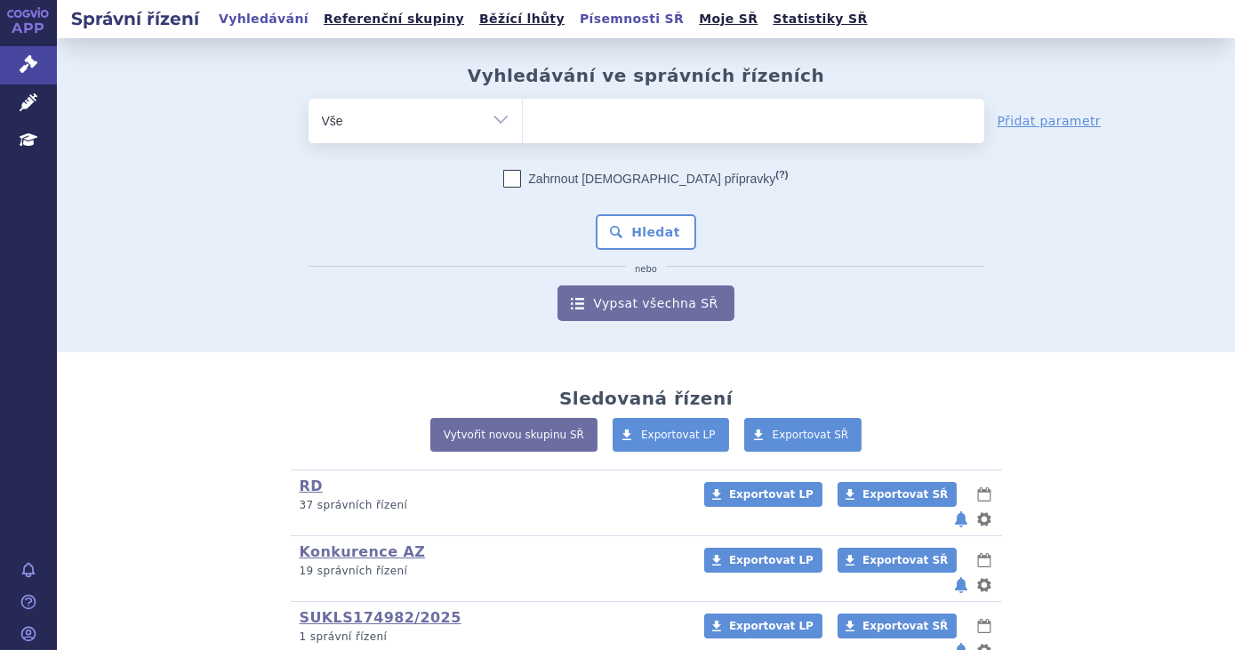
click at [574, 23] on link "Písemnosti SŘ" at bounding box center [631, 19] width 115 height 24
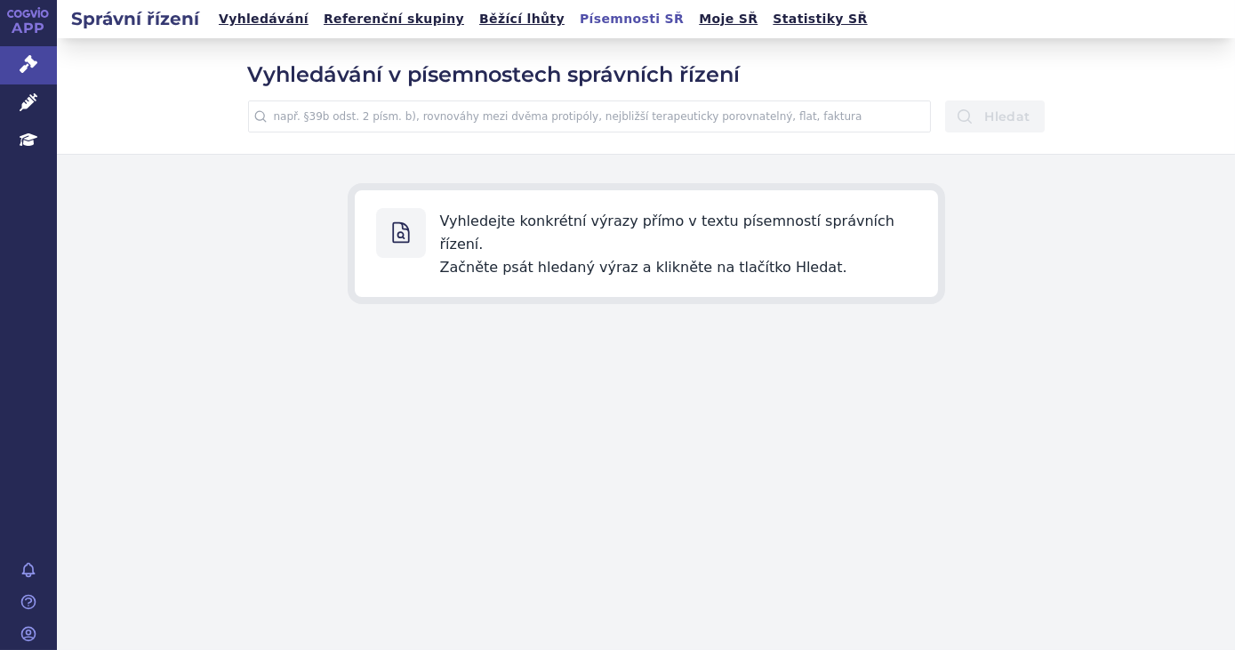
click at [555, 118] on input "text" at bounding box center [590, 116] width 684 height 32
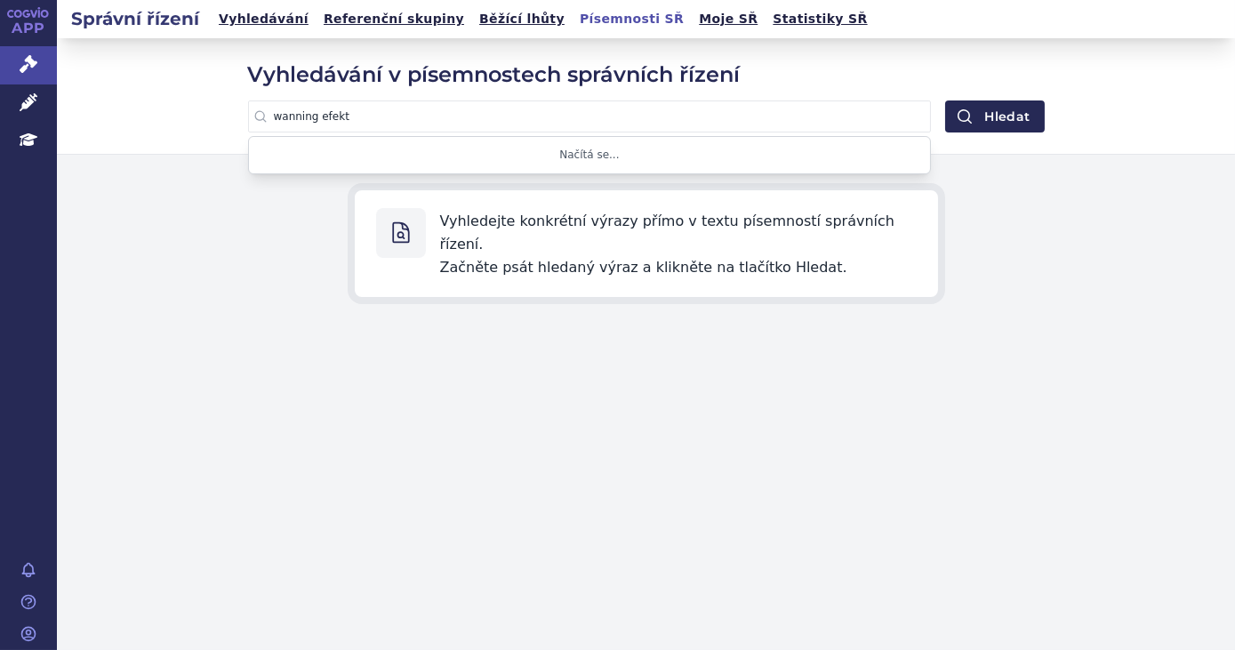
click at [945, 100] on button "Hledat" at bounding box center [994, 116] width 99 height 32
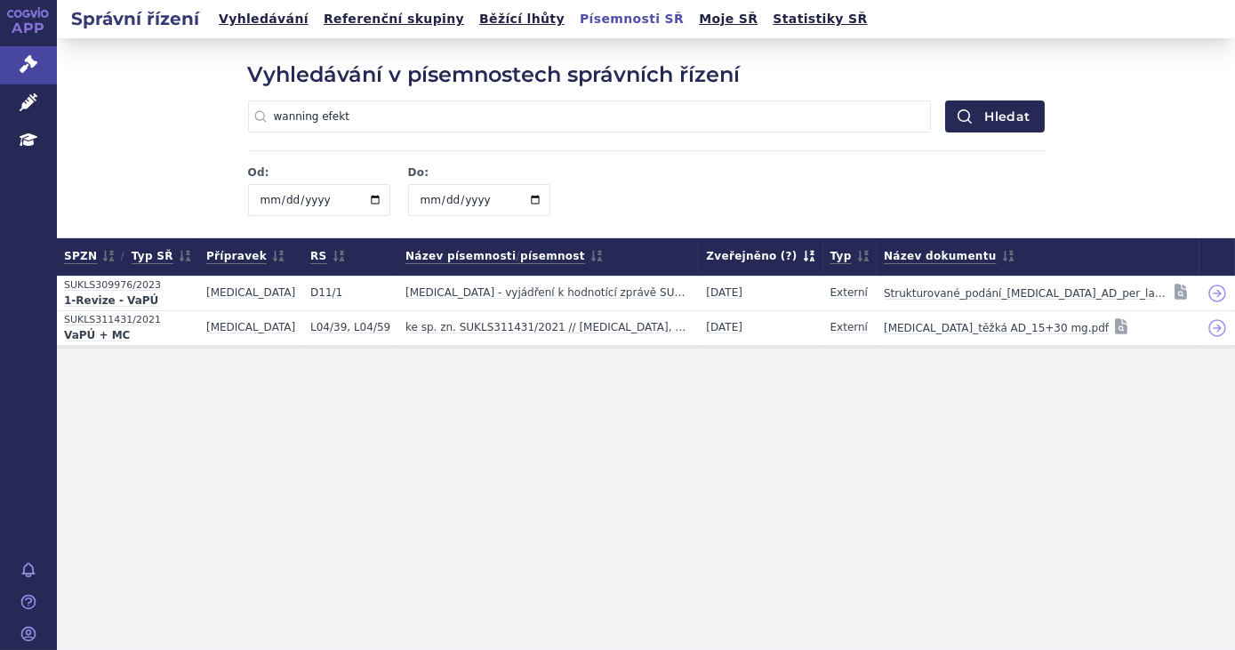
click at [293, 117] on input "wanning efekt" at bounding box center [590, 116] width 684 height 32
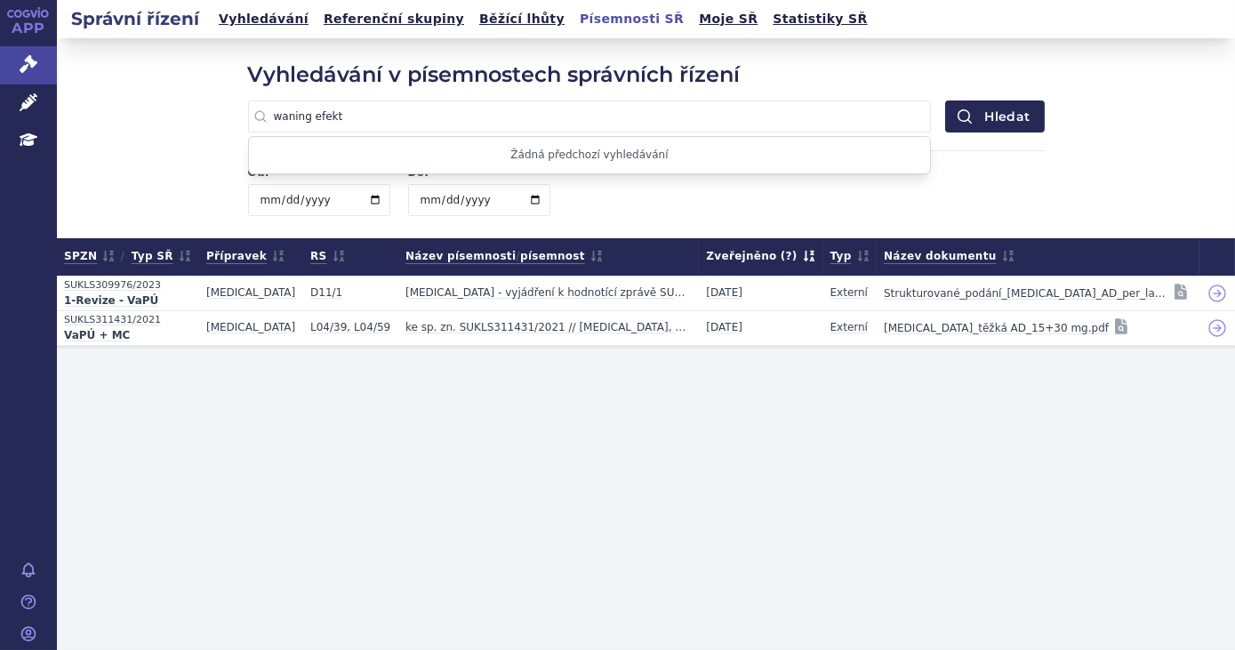
type input "waning efekt"
click at [945, 100] on button "Hledat" at bounding box center [994, 116] width 99 height 32
